Goal: Task Accomplishment & Management: Use online tool/utility

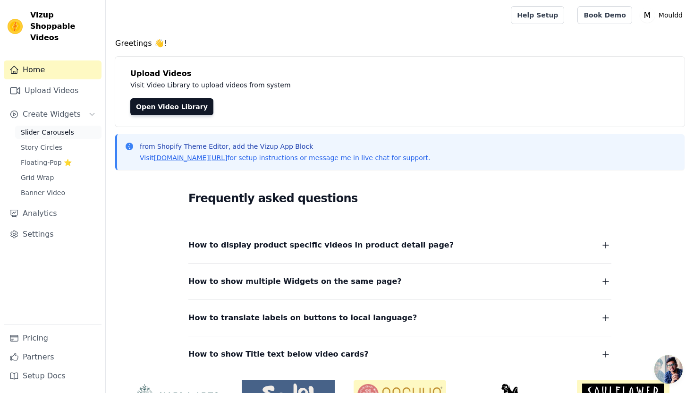
click at [50, 127] on span "Slider Carousels" at bounding box center [47, 131] width 53 height 9
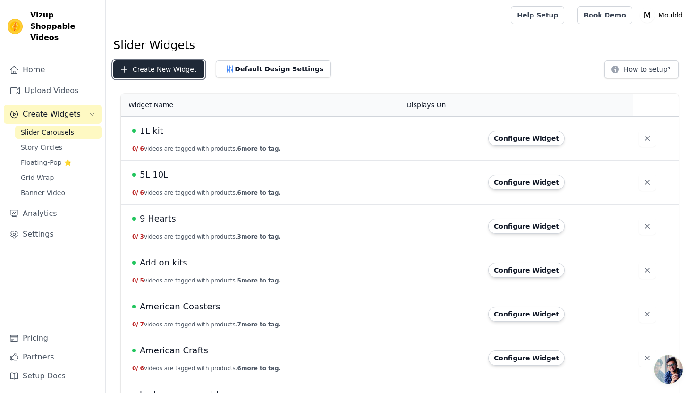
click at [167, 71] on button "Create New Widget" at bounding box center [158, 69] width 91 height 18
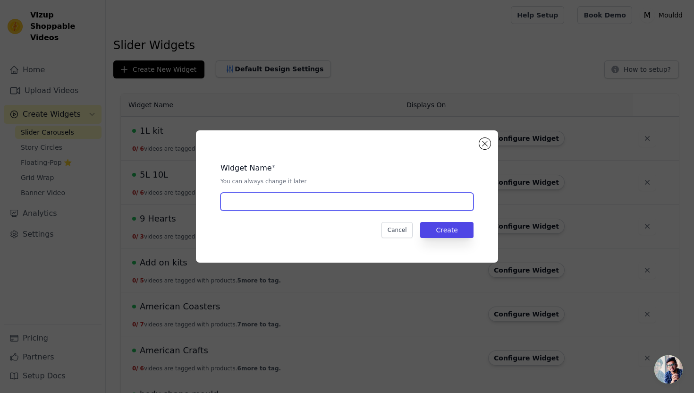
click at [255, 199] on input "text" at bounding box center [346, 202] width 253 height 18
type input "marbelux kits"
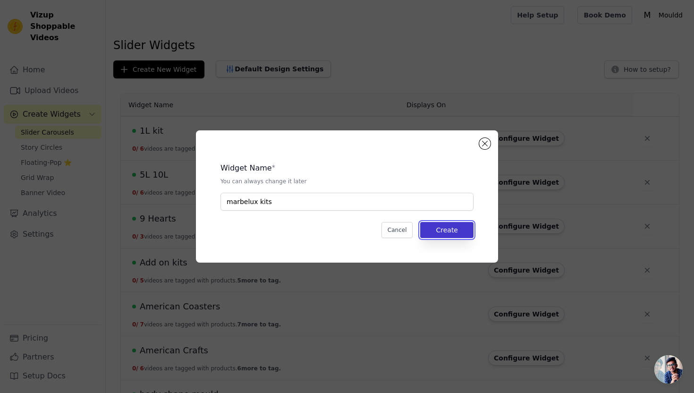
click at [460, 232] on button "Create" at bounding box center [446, 230] width 53 height 16
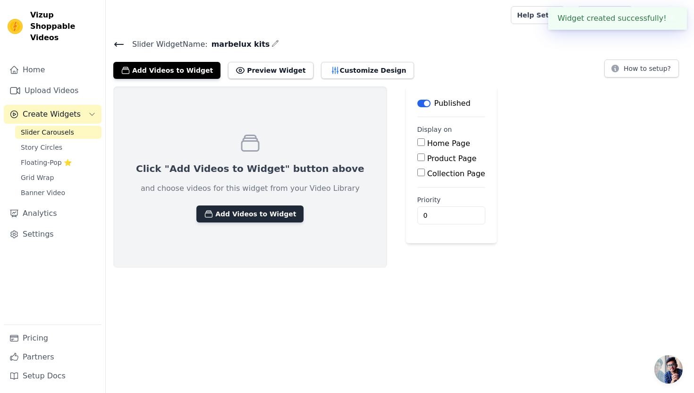
click at [261, 217] on button "Add Videos to Widget" at bounding box center [249, 213] width 107 height 17
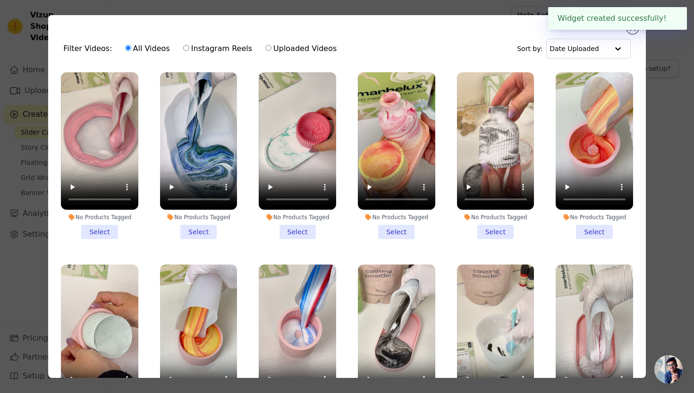
click at [107, 229] on li "No Products Tagged Select" at bounding box center [99, 155] width 77 height 167
click at [0, 0] on input "No Products Tagged Select" at bounding box center [0, 0] width 0 height 0
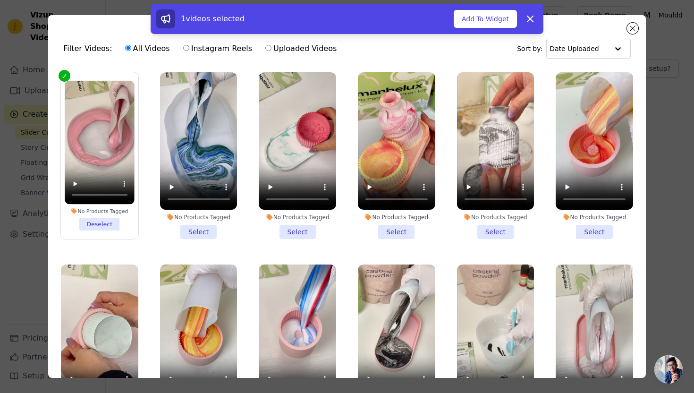
click at [198, 230] on li "No Products Tagged Select" at bounding box center [198, 155] width 77 height 167
click at [0, 0] on input "No Products Tagged Select" at bounding box center [0, 0] width 0 height 0
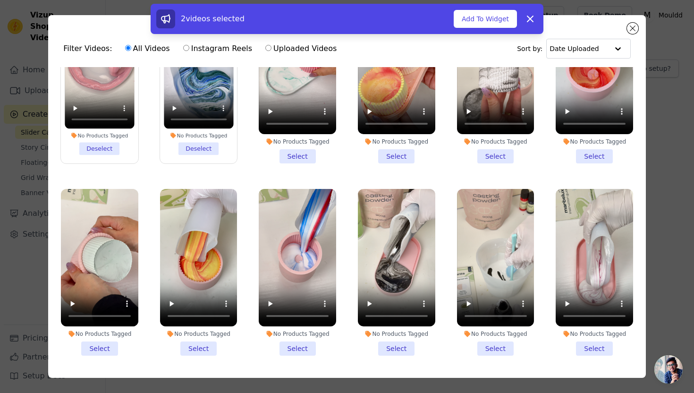
scroll to position [62, 0]
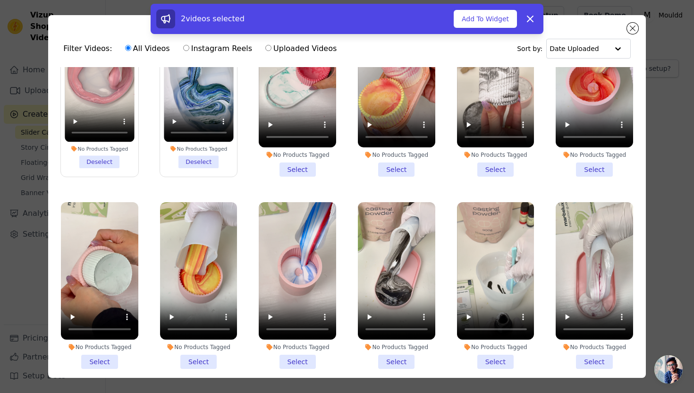
click at [589, 170] on li "No Products Tagged Select" at bounding box center [594, 93] width 77 height 167
click at [0, 0] on input "No Products Tagged Select" at bounding box center [0, 0] width 0 height 0
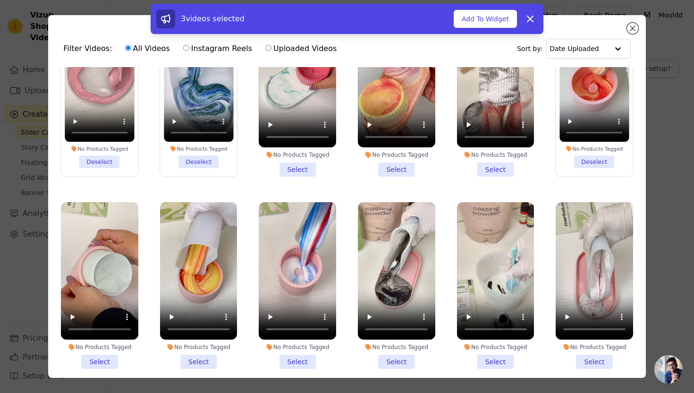
click at [394, 355] on li "No Products Tagged Select" at bounding box center [396, 285] width 77 height 167
click at [0, 0] on input "No Products Tagged Select" at bounding box center [0, 0] width 0 height 0
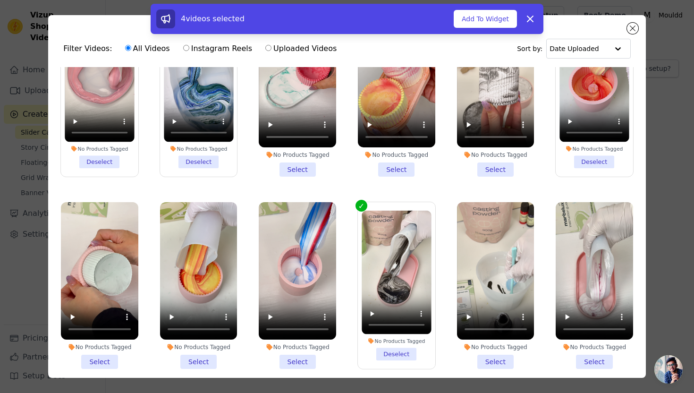
scroll to position [0, 0]
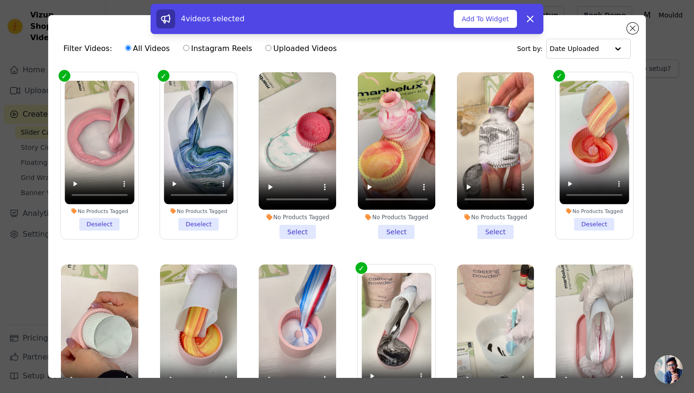
click at [308, 233] on li "No Products Tagged Select" at bounding box center [297, 155] width 77 height 167
click at [0, 0] on input "No Products Tagged Select" at bounding box center [0, 0] width 0 height 0
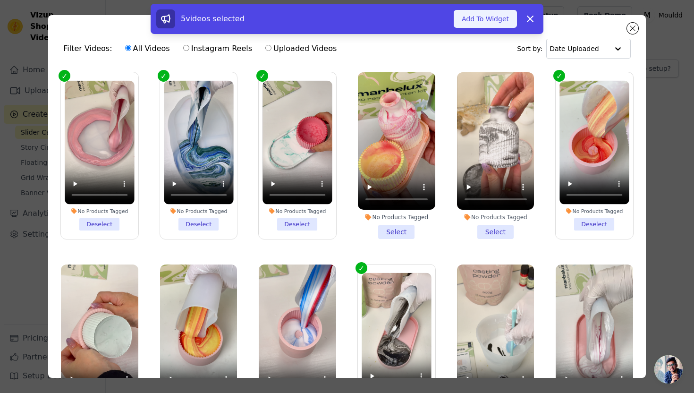
click at [489, 22] on button "Add To Widget" at bounding box center [485, 19] width 63 height 18
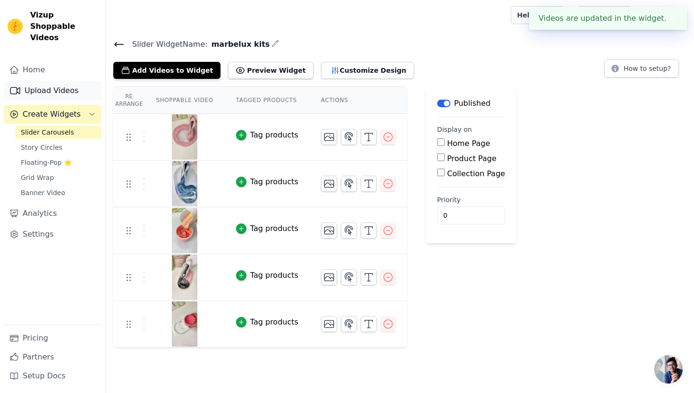
click at [67, 81] on link "Upload Videos" at bounding box center [53, 90] width 98 height 19
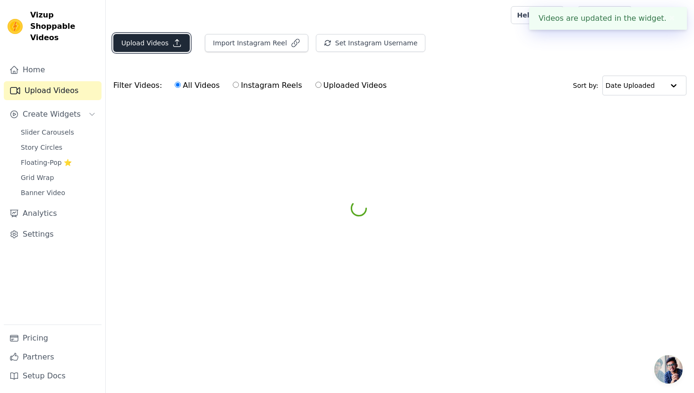
click at [161, 46] on button "Upload Videos" at bounding box center [151, 43] width 76 height 18
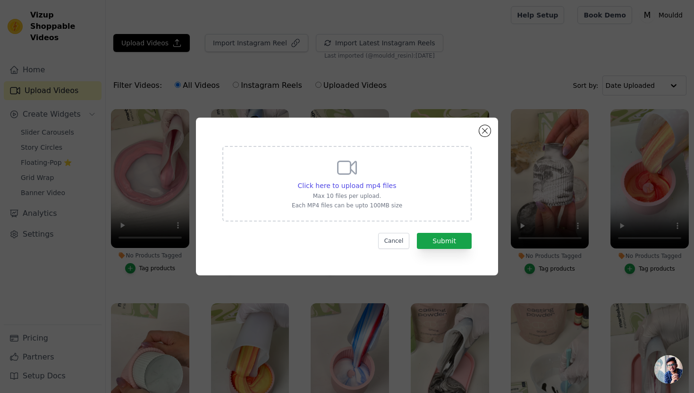
click at [281, 184] on div "Click here to upload mp4 files Max 10 files per upload. Each MP4 files can be u…" at bounding box center [346, 184] width 249 height 76
click at [396, 181] on input "Click here to upload mp4 files Max 10 files per upload. Each MP4 files can be u…" at bounding box center [396, 180] width 0 height 0
type input "C:\fakepath\Teal Marble Tray Reveal.mp4"
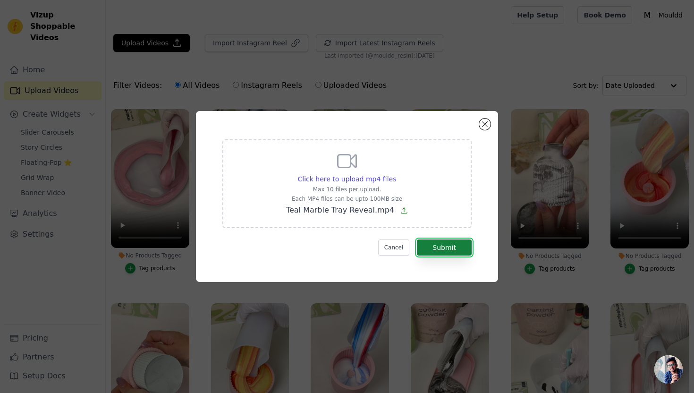
click at [447, 248] on button "Submit" at bounding box center [444, 247] width 55 height 16
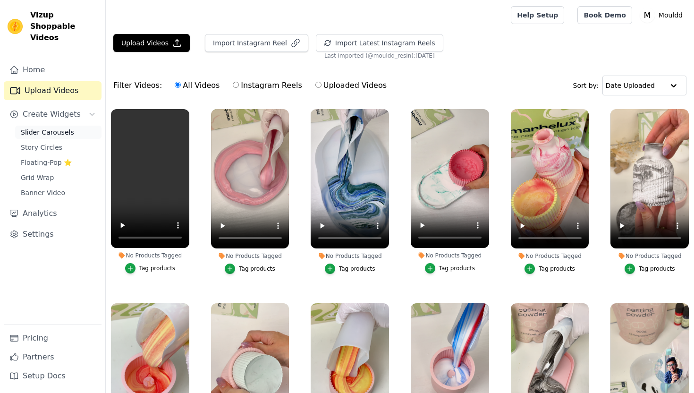
click at [53, 127] on span "Slider Carousels" at bounding box center [47, 131] width 53 height 9
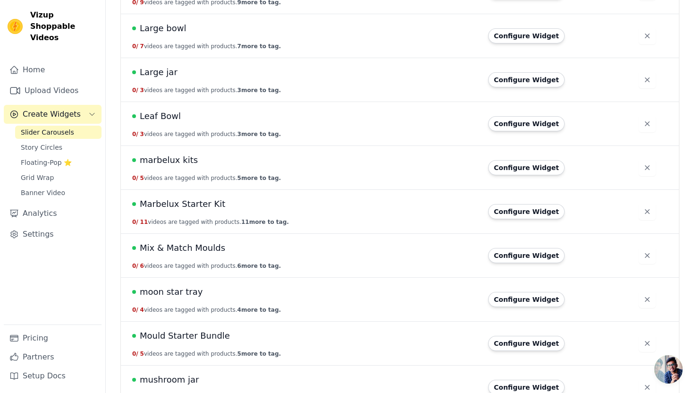
scroll to position [1432, 0]
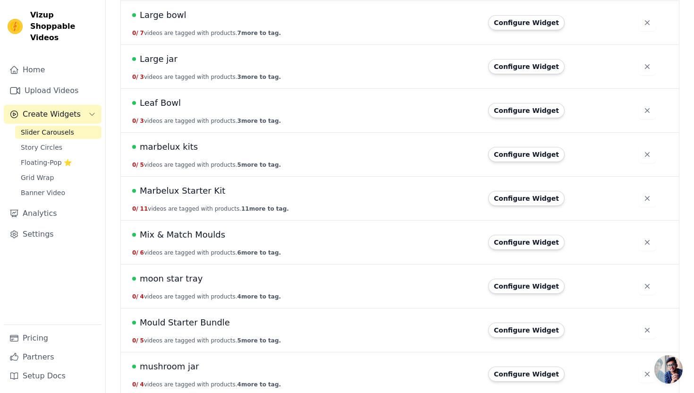
click at [180, 151] on span "marbelux kits" at bounding box center [169, 146] width 58 height 13
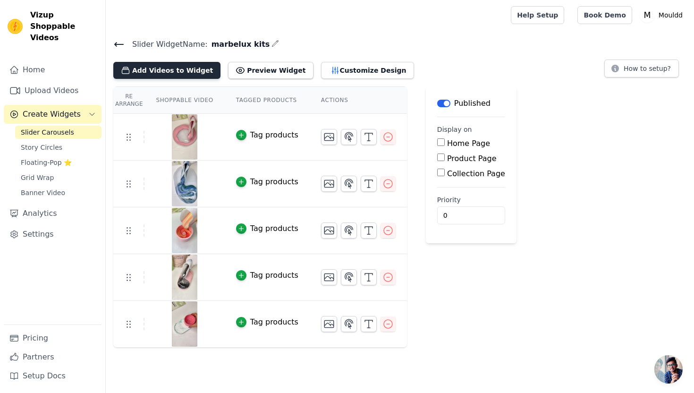
click at [176, 67] on button "Add Videos to Widget" at bounding box center [166, 70] width 107 height 17
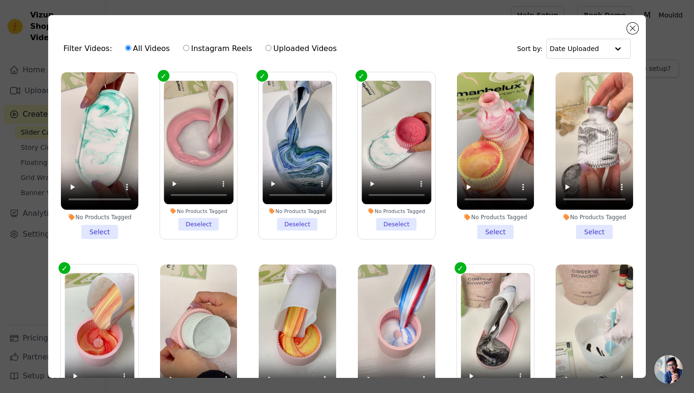
click at [106, 228] on li "No Products Tagged Select" at bounding box center [99, 155] width 77 height 167
click at [0, 0] on input "No Products Tagged Select" at bounding box center [0, 0] width 0 height 0
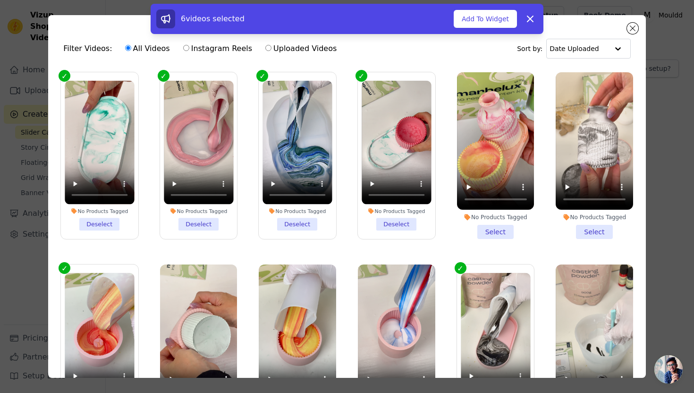
scroll to position [38, 0]
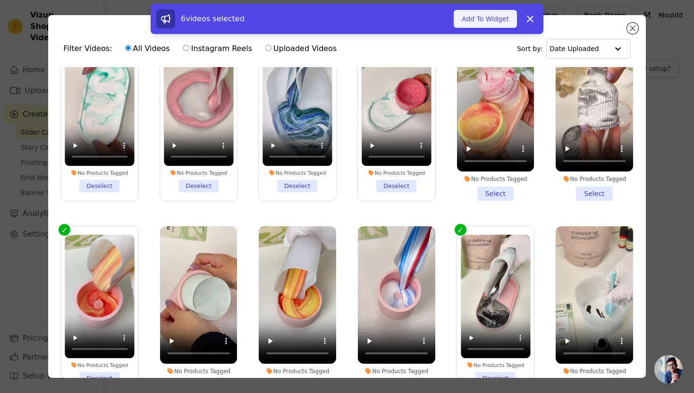
click at [476, 23] on button "Add To Widget" at bounding box center [485, 19] width 63 height 18
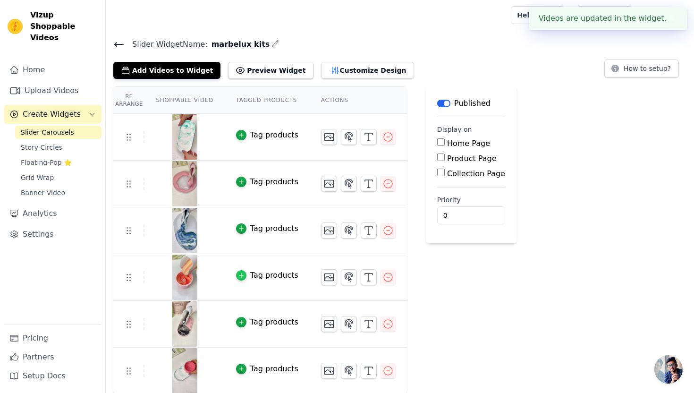
scroll to position [1, 0]
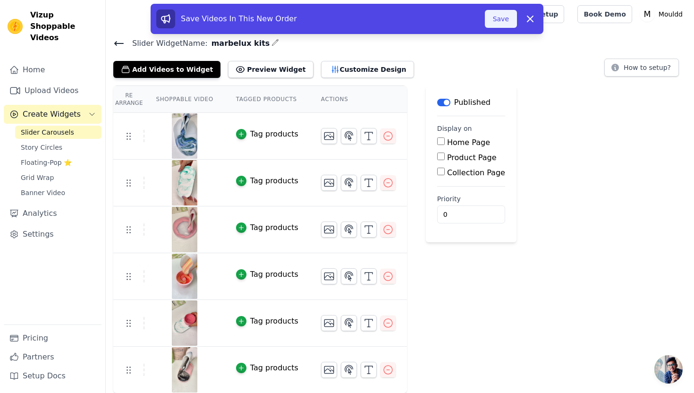
click at [498, 17] on button "Save" at bounding box center [501, 19] width 32 height 18
